Goal: Information Seeking & Learning: Check status

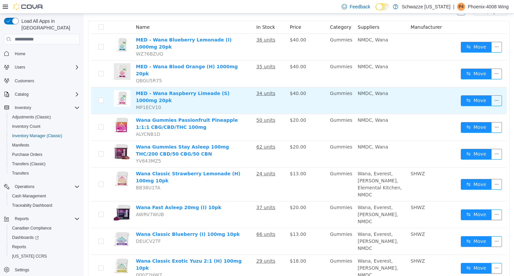
scroll to position [73, 0]
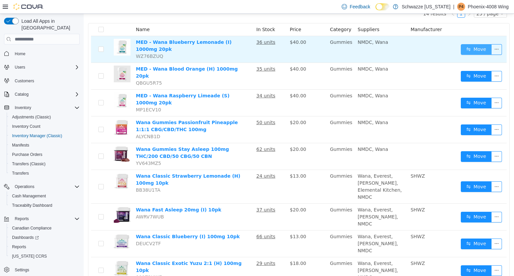
click at [470, 46] on button "Move" at bounding box center [475, 49] width 31 height 11
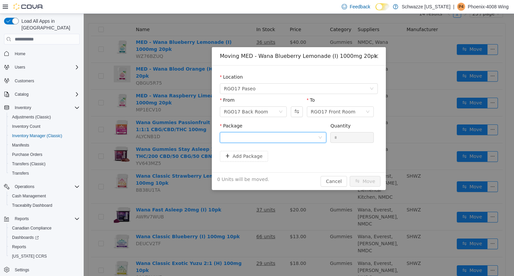
click at [286, 136] on div at bounding box center [271, 137] width 94 height 10
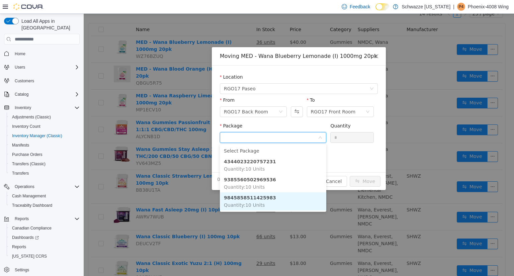
click at [291, 200] on li "9845858511425983 Quantity : 10 Units" at bounding box center [273, 201] width 106 height 18
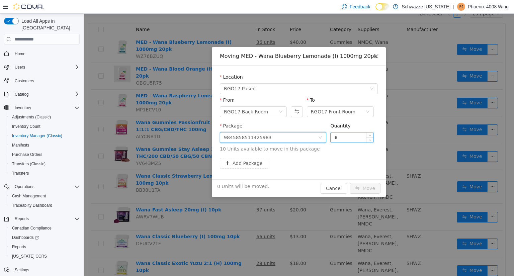
click at [356, 138] on input "*" at bounding box center [351, 137] width 43 height 10
type input "**"
click at [371, 192] on button "Move" at bounding box center [364, 188] width 31 height 11
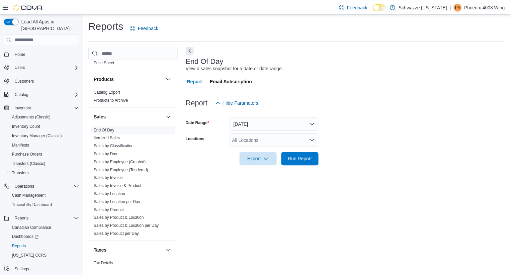
scroll to position [437, 0]
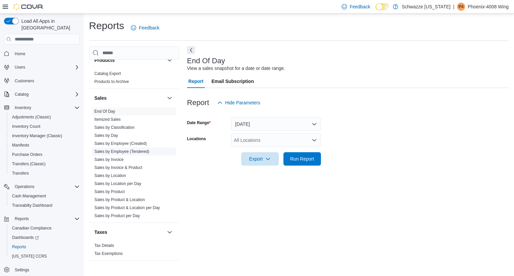
click at [146, 151] on link "Sales by Employee (Tendered)" at bounding box center [121, 151] width 55 height 5
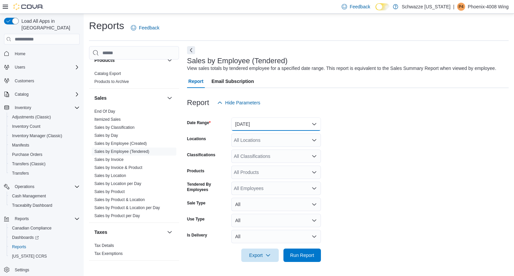
click at [274, 124] on button "[DATE]" at bounding box center [276, 123] width 90 height 13
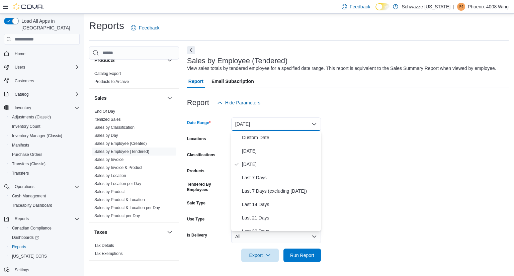
click at [391, 135] on form "Date Range [DATE] Locations All Locations Classifications All Classifications P…" at bounding box center [347, 185] width 321 height 152
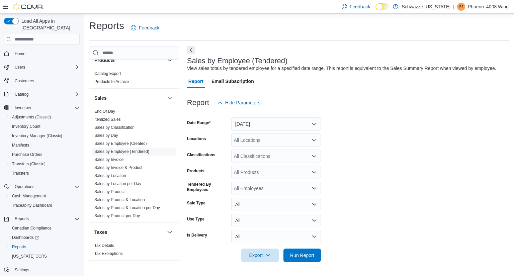
click at [269, 140] on div "All Locations" at bounding box center [276, 139] width 90 height 13
type input "***"
click at [283, 149] on div "RGO17 Paseo" at bounding box center [276, 151] width 82 height 7
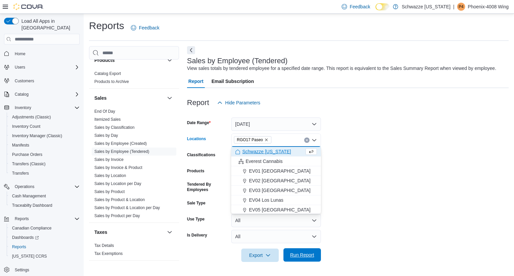
click at [304, 257] on span "Run Report" at bounding box center [302, 254] width 24 height 7
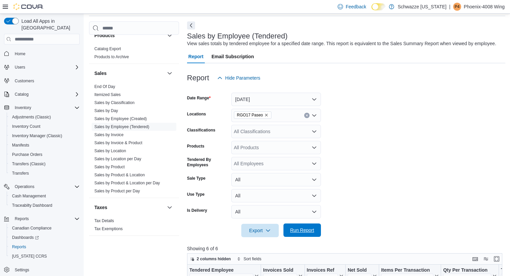
scroll to position [31, 0]
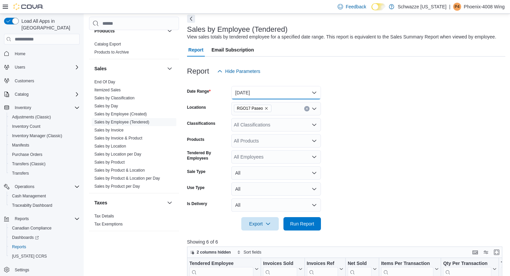
click at [282, 92] on button "[DATE]" at bounding box center [276, 92] width 90 height 13
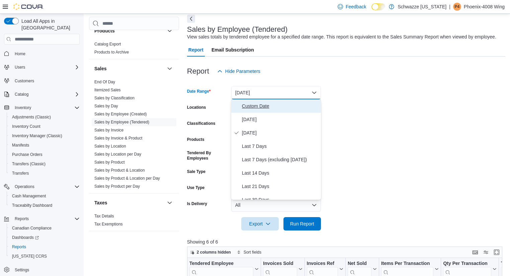
click at [271, 107] on span "Custom Date" at bounding box center [280, 106] width 76 height 8
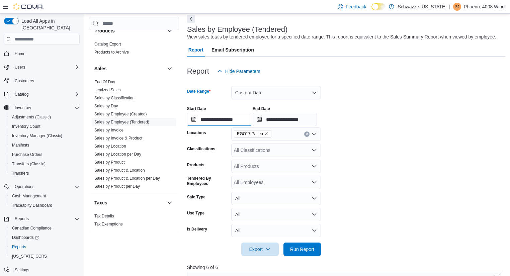
click at [232, 121] on input "**********" at bounding box center [219, 119] width 64 height 13
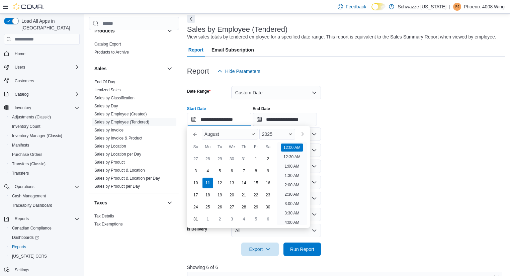
scroll to position [21, 0]
click at [199, 171] on div "3" at bounding box center [196, 171] width 12 height 12
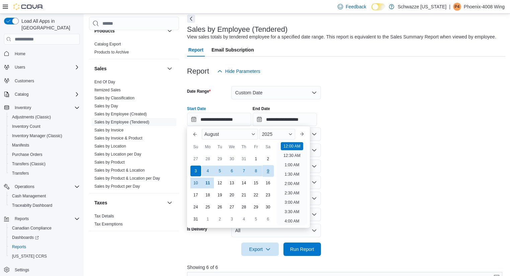
click at [268, 171] on div "9" at bounding box center [268, 171] width 12 height 12
type input "**********"
click at [378, 120] on div "**********" at bounding box center [346, 113] width 318 height 25
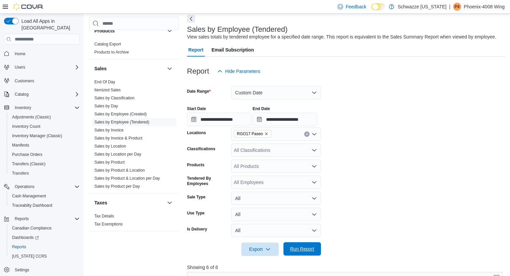
click at [307, 252] on span "Run Report" at bounding box center [302, 248] width 24 height 7
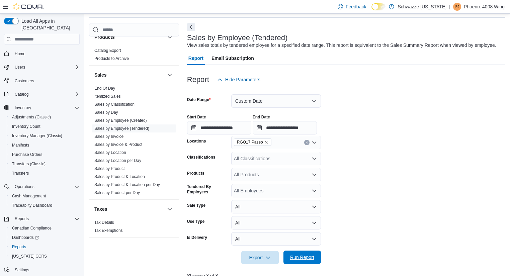
scroll to position [24, 0]
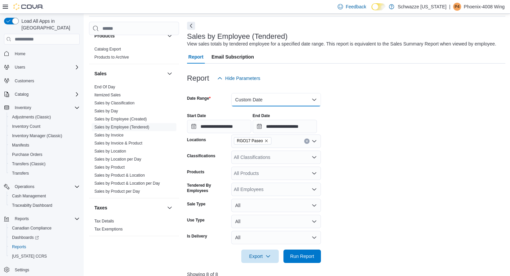
click at [280, 102] on button "Custom Date" at bounding box center [276, 99] width 90 height 13
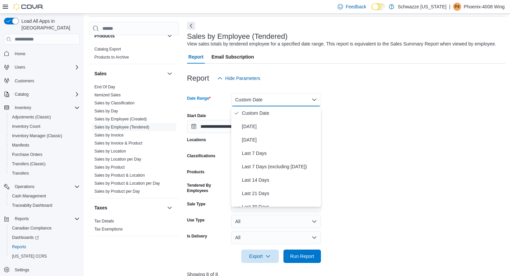
click at [413, 135] on form "**********" at bounding box center [346, 174] width 318 height 178
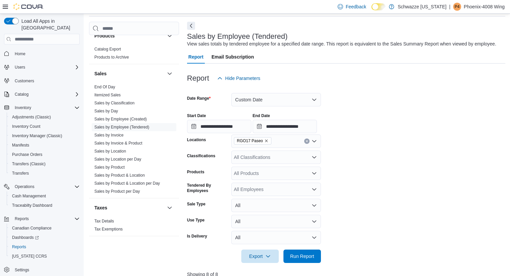
click at [407, 136] on form "**********" at bounding box center [346, 174] width 318 height 178
click at [381, 140] on form "**********" at bounding box center [346, 174] width 318 height 178
click at [383, 129] on div "**********" at bounding box center [346, 120] width 318 height 25
click at [382, 128] on div "**********" at bounding box center [346, 120] width 318 height 25
click at [390, 113] on div "**********" at bounding box center [346, 120] width 318 height 25
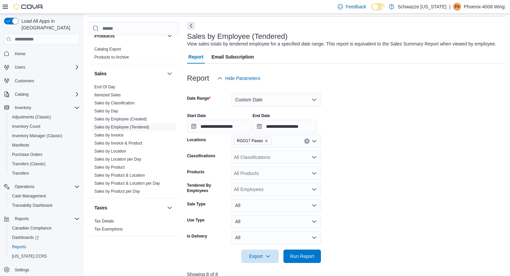
click at [389, 107] on div at bounding box center [346, 106] width 318 height 1
click at [388, 104] on form "**********" at bounding box center [346, 174] width 318 height 178
click at [392, 102] on form "**********" at bounding box center [346, 174] width 318 height 178
click at [396, 91] on div at bounding box center [346, 89] width 318 height 8
click at [396, 90] on div at bounding box center [346, 89] width 318 height 8
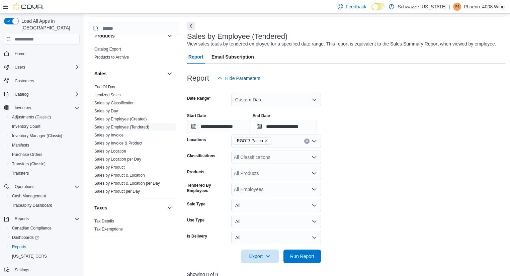
click at [398, 87] on div at bounding box center [346, 89] width 318 height 8
click at [396, 92] on div at bounding box center [346, 89] width 318 height 8
click at [297, 98] on button "Custom Date" at bounding box center [276, 99] width 90 height 13
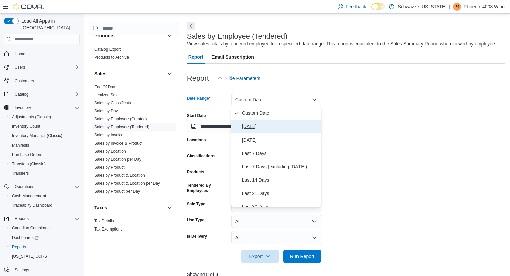
click at [258, 128] on span "[DATE]" at bounding box center [280, 126] width 76 height 8
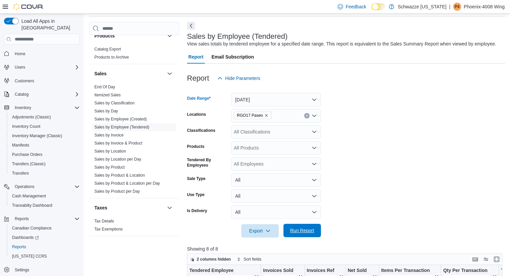
click at [306, 234] on span "Run Report" at bounding box center [301, 230] width 29 height 13
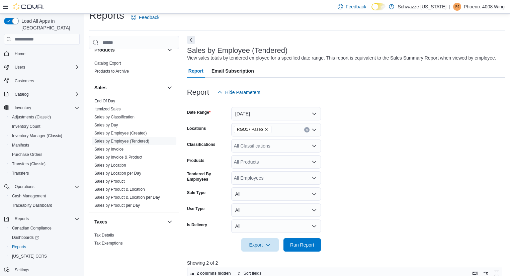
click at [423, 120] on form "Date Range [DATE] Locations RGO17 Paseo Classifications All Classifications Pro…" at bounding box center [346, 175] width 318 height 152
click at [246, 110] on button "[DATE]" at bounding box center [276, 113] width 90 height 13
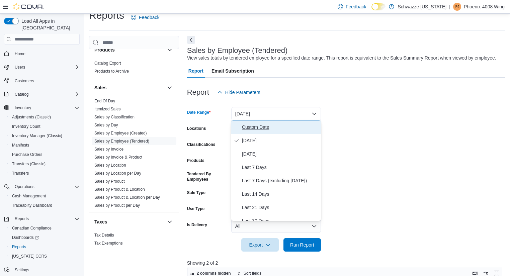
click at [271, 128] on span "Custom Date" at bounding box center [280, 127] width 76 height 8
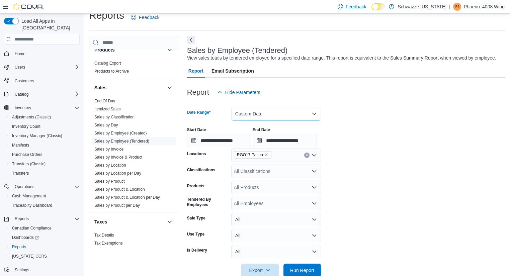
click at [283, 109] on button "Custom Date" at bounding box center [276, 113] width 90 height 13
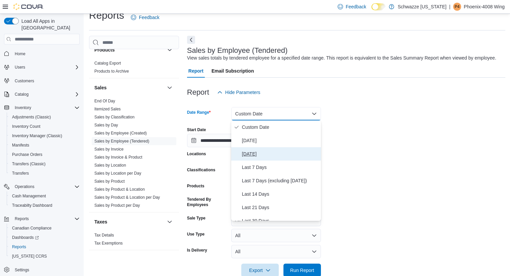
click at [261, 152] on span "[DATE]" at bounding box center [280, 154] width 76 height 8
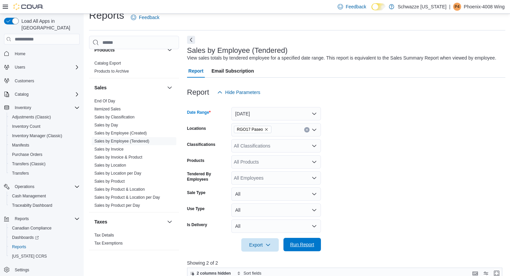
click at [299, 245] on span "Run Report" at bounding box center [302, 244] width 24 height 7
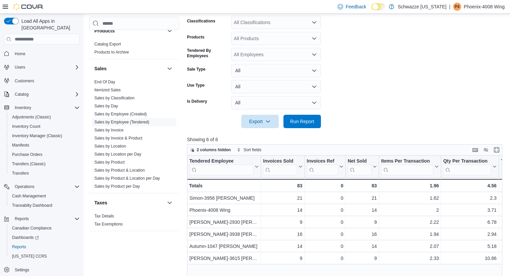
scroll to position [134, 0]
click at [111, 81] on link "End Of Day" at bounding box center [104, 82] width 21 height 5
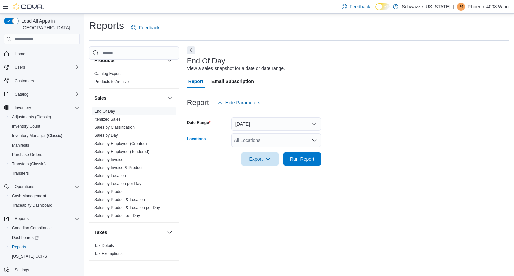
click at [265, 140] on div "All Locations" at bounding box center [276, 139] width 90 height 13
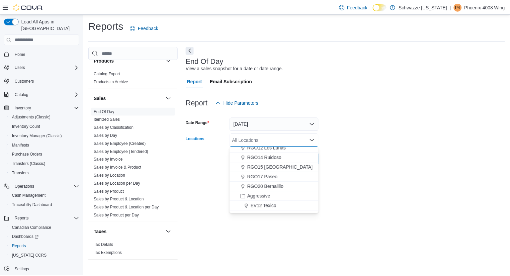
scroll to position [276, 0]
click at [276, 177] on span "RGO17 Paseo" at bounding box center [264, 176] width 30 height 7
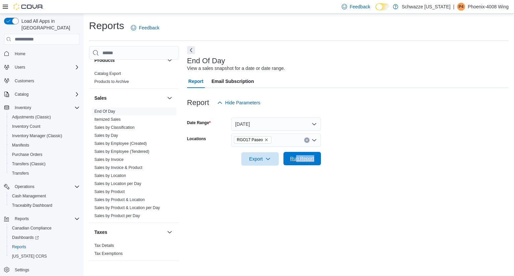
drag, startPoint x: 379, startPoint y: 182, endPoint x: 296, endPoint y: 156, distance: 86.2
click at [296, 156] on div "End Of Day View a sales snapshot for a date or date range. Report Email Subscri…" at bounding box center [347, 156] width 321 height 220
click at [296, 156] on span "Run Report" at bounding box center [302, 158] width 24 height 7
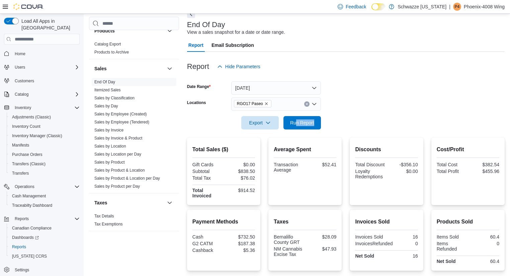
scroll to position [36, 0]
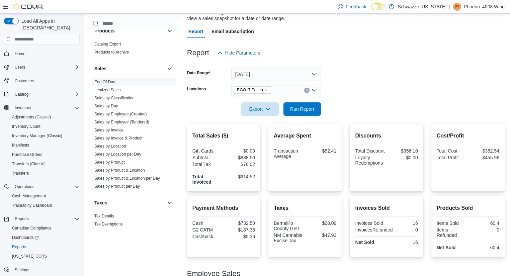
click at [296, 206] on h2 "Taxes" at bounding box center [305, 208] width 63 height 8
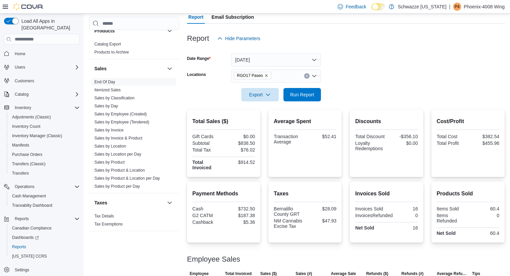
scroll to position [116, 0]
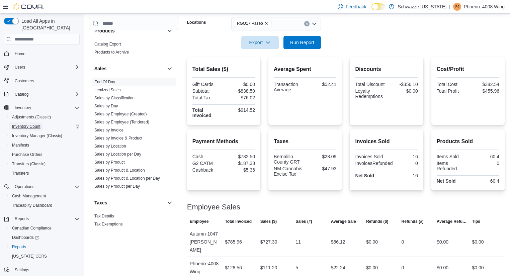
click at [33, 124] on span "Inventory Count" at bounding box center [26, 126] width 28 height 5
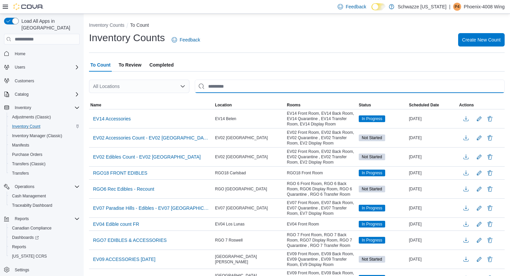
click at [246, 88] on input "This is a search bar. After typing your query, hit enter to filter the results …" at bounding box center [350, 86] width 310 height 13
click at [169, 87] on div "All Locations" at bounding box center [139, 86] width 100 height 13
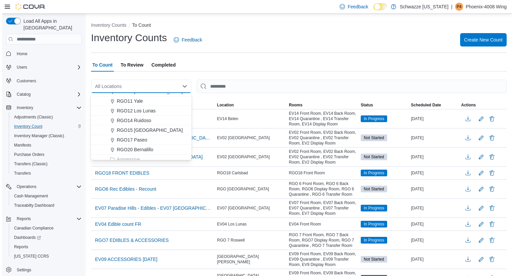
scroll to position [259, 0]
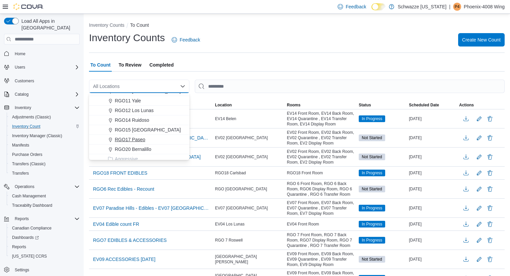
click at [142, 142] on span "RGO17 Paseo" at bounding box center [130, 139] width 30 height 7
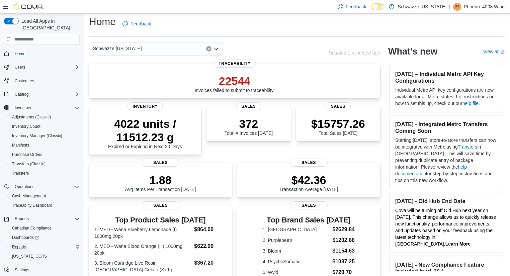
click at [17, 244] on span "Reports" at bounding box center [19, 246] width 14 height 5
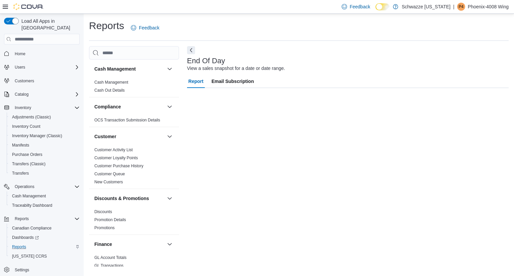
click at [4, 7] on icon at bounding box center [5, 6] width 5 height 5
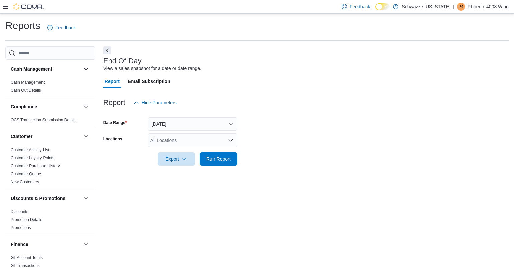
click at [111, 56] on div at bounding box center [305, 55] width 405 height 3
click at [109, 53] on button "Next" at bounding box center [107, 50] width 8 height 8
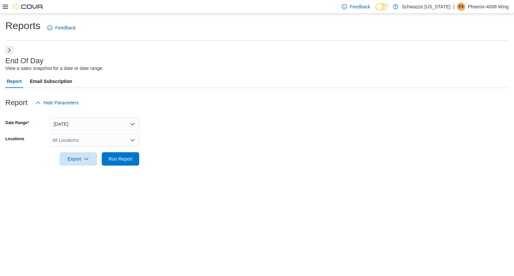
click at [10, 54] on div at bounding box center [256, 55] width 503 height 3
click at [9, 53] on button "Next" at bounding box center [9, 50] width 8 height 8
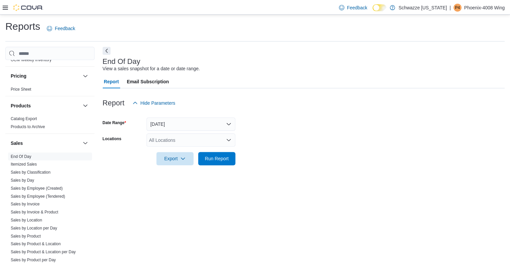
scroll to position [395, 0]
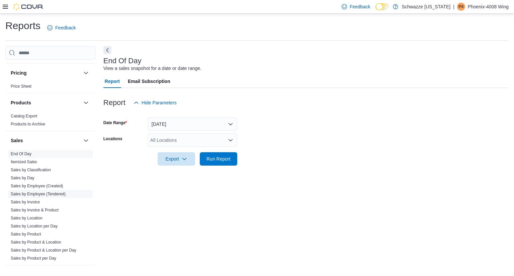
click at [51, 192] on link "Sales by Employee (Tendered)" at bounding box center [38, 194] width 55 height 5
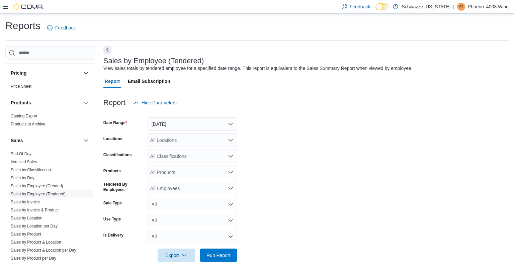
click at [109, 51] on button "Next" at bounding box center [107, 50] width 8 height 8
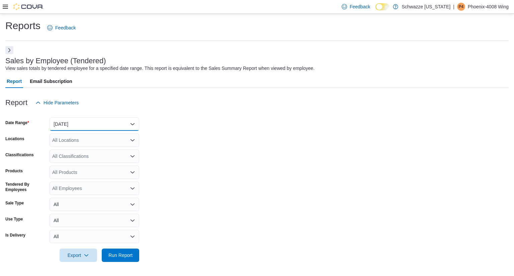
click at [100, 119] on button "[DATE]" at bounding box center [94, 123] width 90 height 13
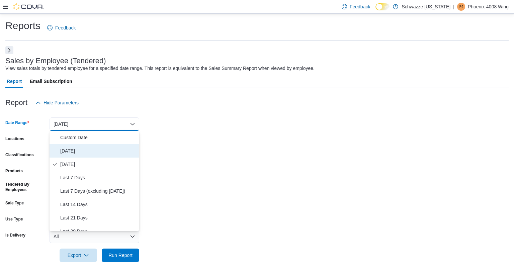
click at [99, 150] on span "[DATE]" at bounding box center [98, 151] width 76 height 8
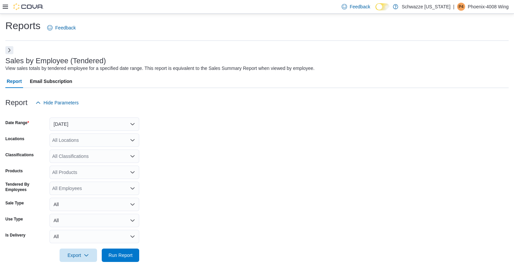
click at [97, 149] on form "Date Range Today Locations All Locations Classifications All Classifications Pr…" at bounding box center [256, 185] width 503 height 152
click at [94, 138] on div "All Locations" at bounding box center [94, 139] width 90 height 13
type input "****"
click at [92, 158] on div "All Classifications" at bounding box center [94, 155] width 90 height 13
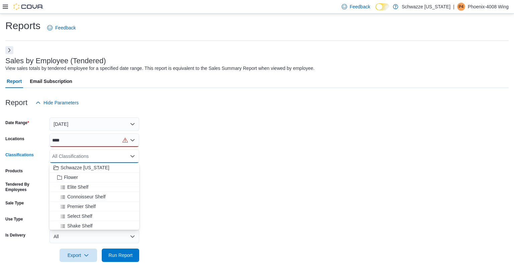
click at [89, 140] on div "****" at bounding box center [94, 139] width 90 height 13
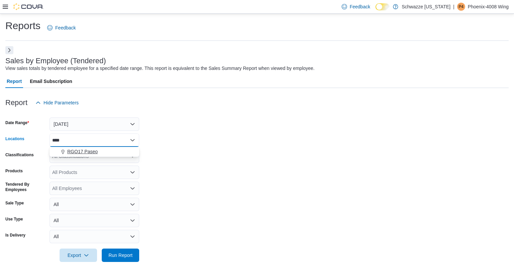
click at [88, 150] on span "RGO17 Paseo" at bounding box center [82, 151] width 30 height 7
click at [125, 255] on span "Run Report" at bounding box center [120, 254] width 24 height 7
click at [10, 49] on button "Next" at bounding box center [9, 50] width 8 height 8
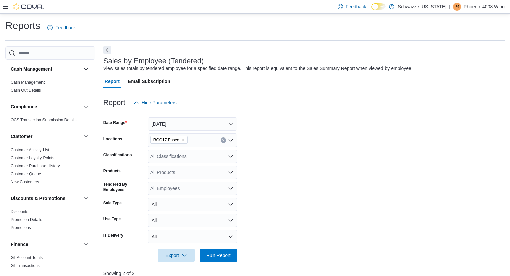
click at [109, 52] on button "Next" at bounding box center [107, 50] width 8 height 8
